Goal: Answer question/provide support

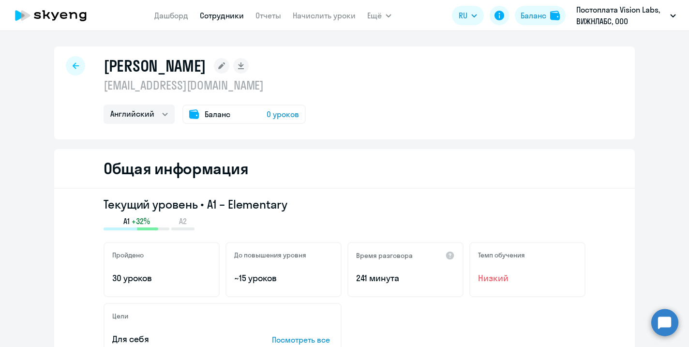
select select "english"
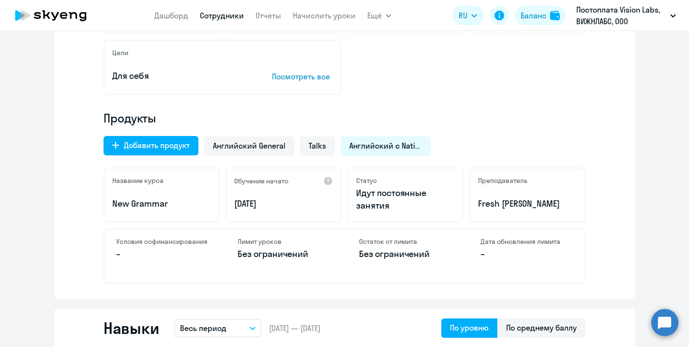
scroll to position [266, 0]
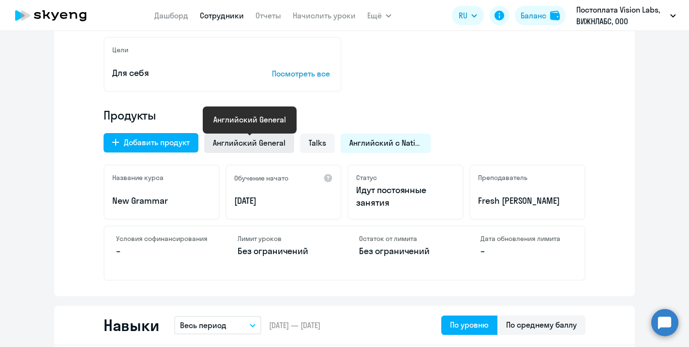
click at [275, 146] on span "Английский General" at bounding box center [249, 142] width 73 height 11
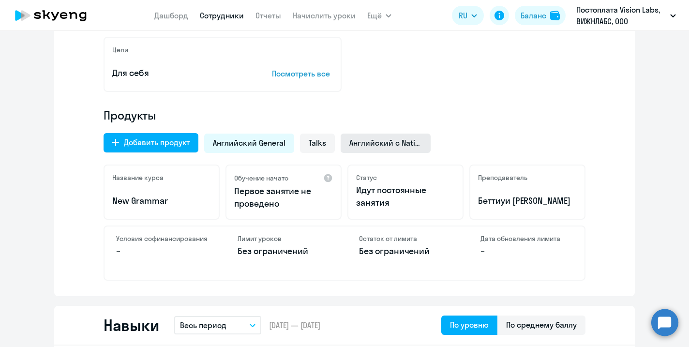
click at [402, 138] on span "Английский с Native" at bounding box center [385, 142] width 73 height 11
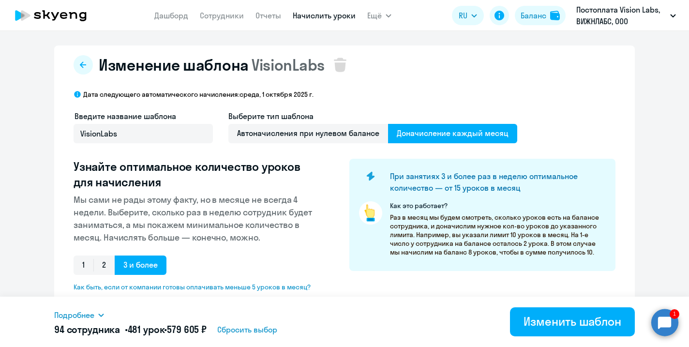
select select "10"
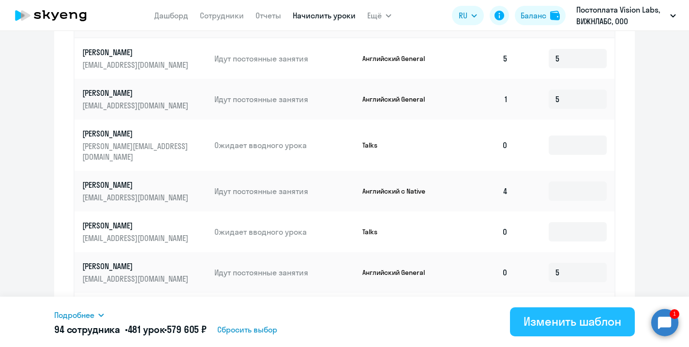
click at [533, 324] on div "Изменить шаблон" at bounding box center [572, 320] width 98 height 15
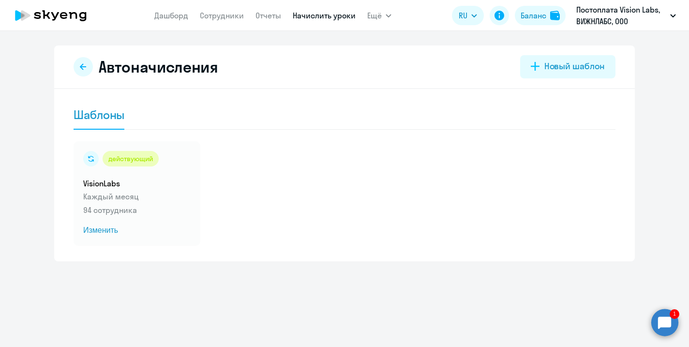
click at [661, 327] on circle at bounding box center [664, 321] width 27 height 27
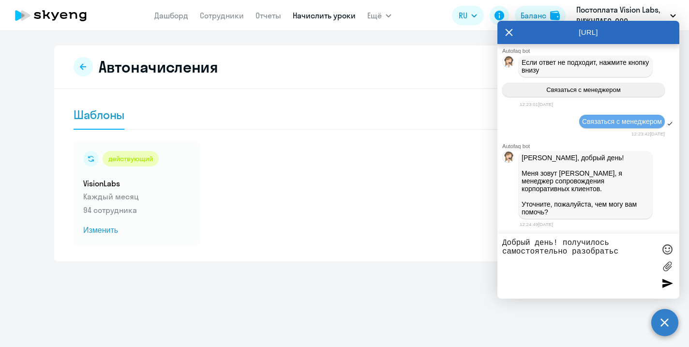
type textarea "Добрый день! получилось самостоятельно разобраться"
